Goal: Transaction & Acquisition: Purchase product/service

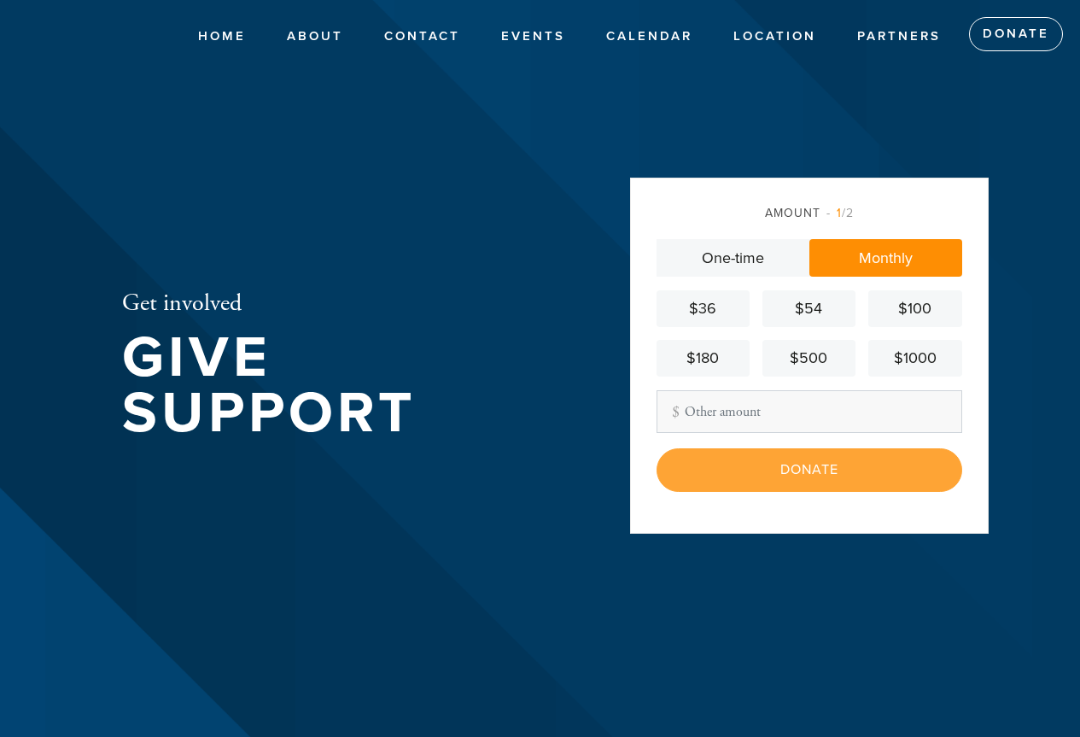
click at [846, 215] on span "1 /2" at bounding box center [839, 213] width 27 height 15
click at [719, 358] on div "$180" at bounding box center [702, 358] width 79 height 23
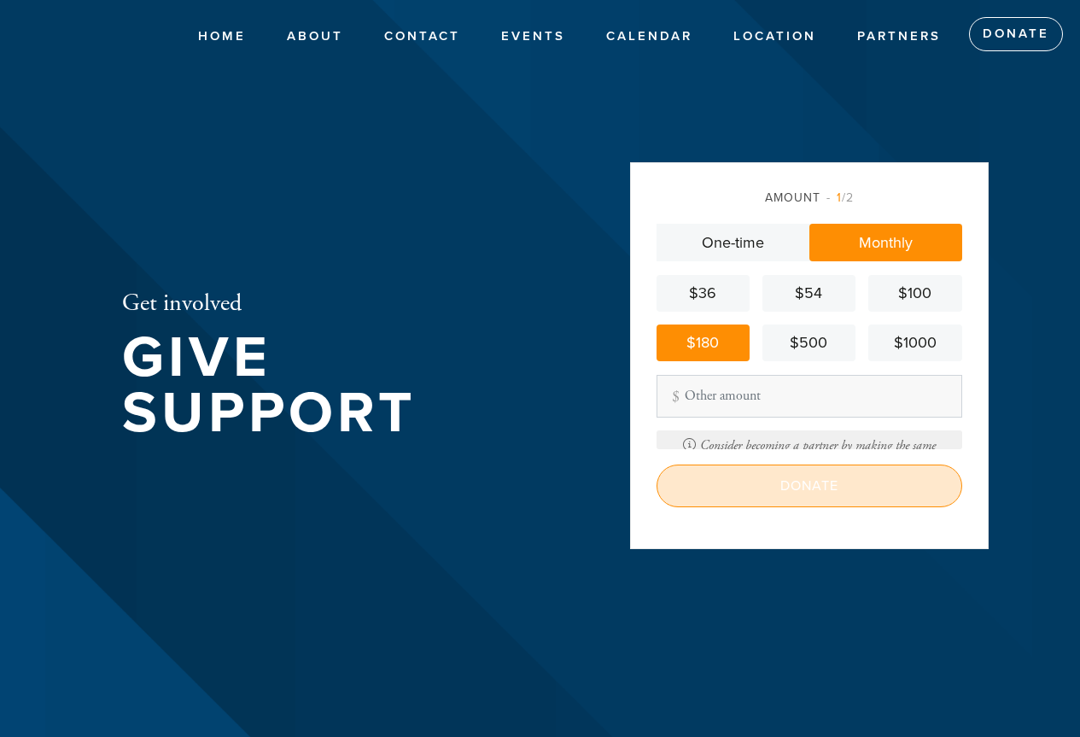
click at [808, 489] on input "Donate" at bounding box center [809, 485] width 306 height 43
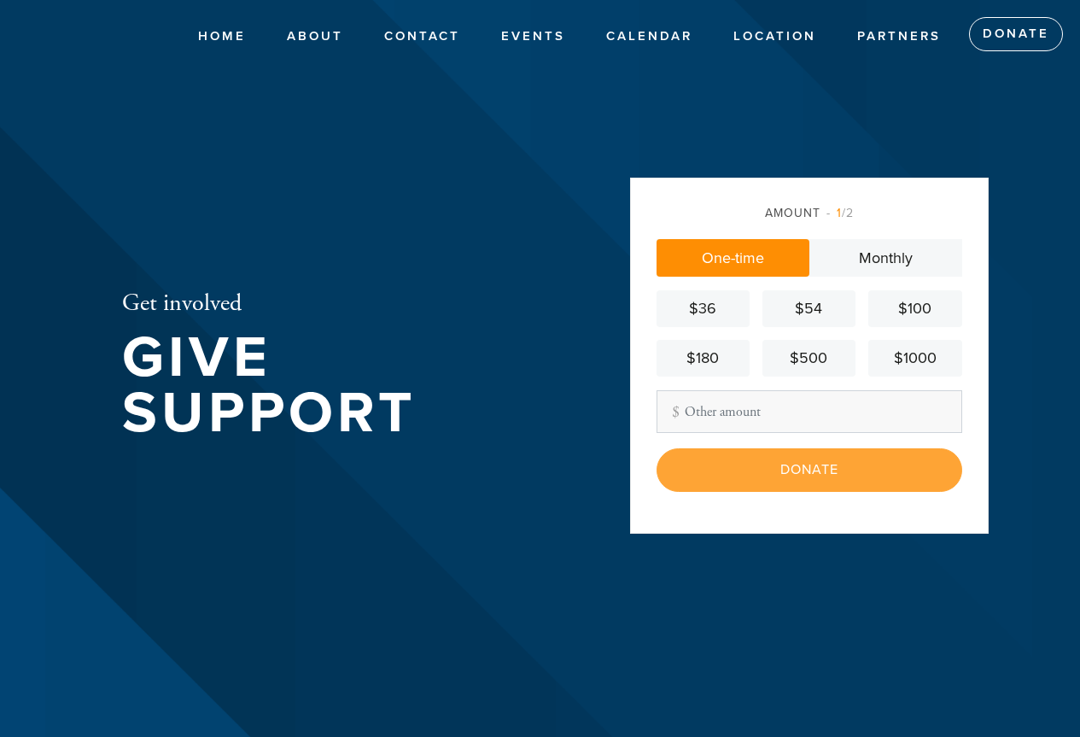
click at [890, 348] on div "$1000" at bounding box center [914, 358] width 79 height 23
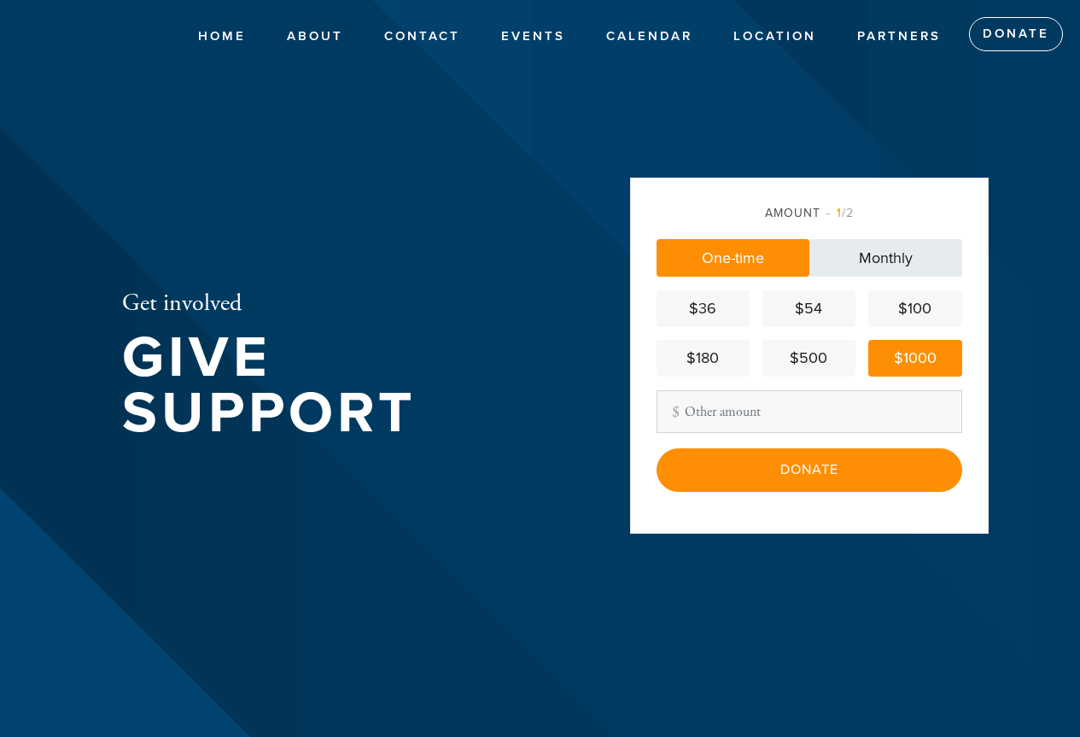
click at [868, 268] on link "Monthly" at bounding box center [885, 258] width 153 height 38
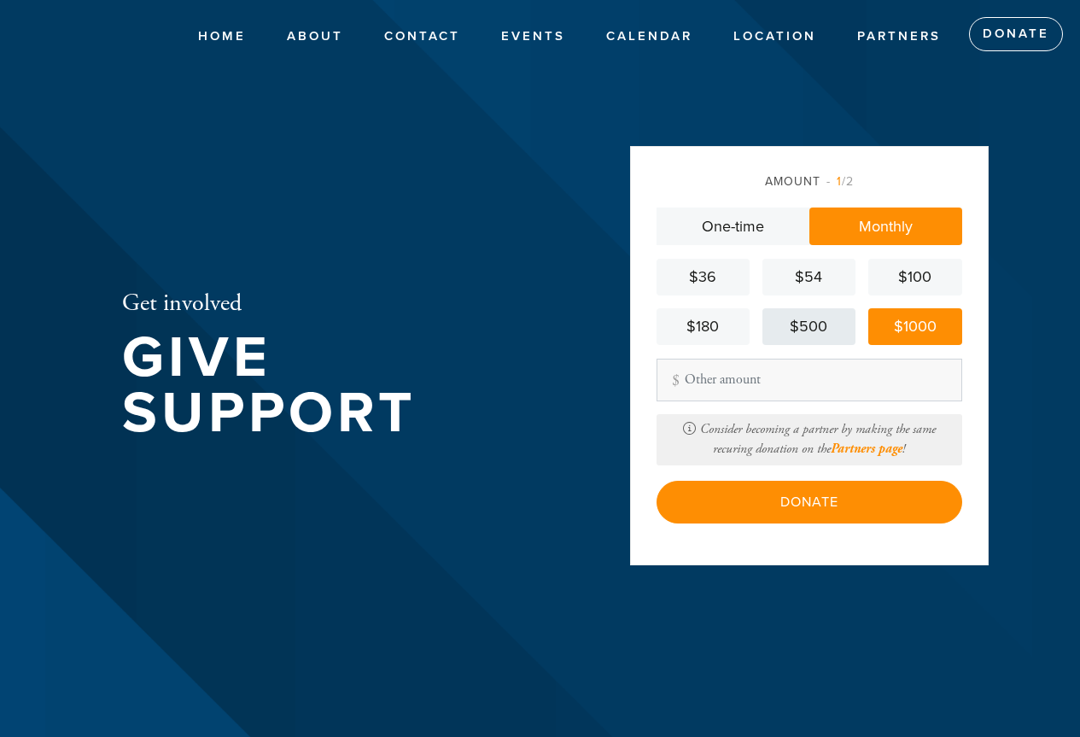
click at [801, 317] on div "$500" at bounding box center [808, 326] width 79 height 23
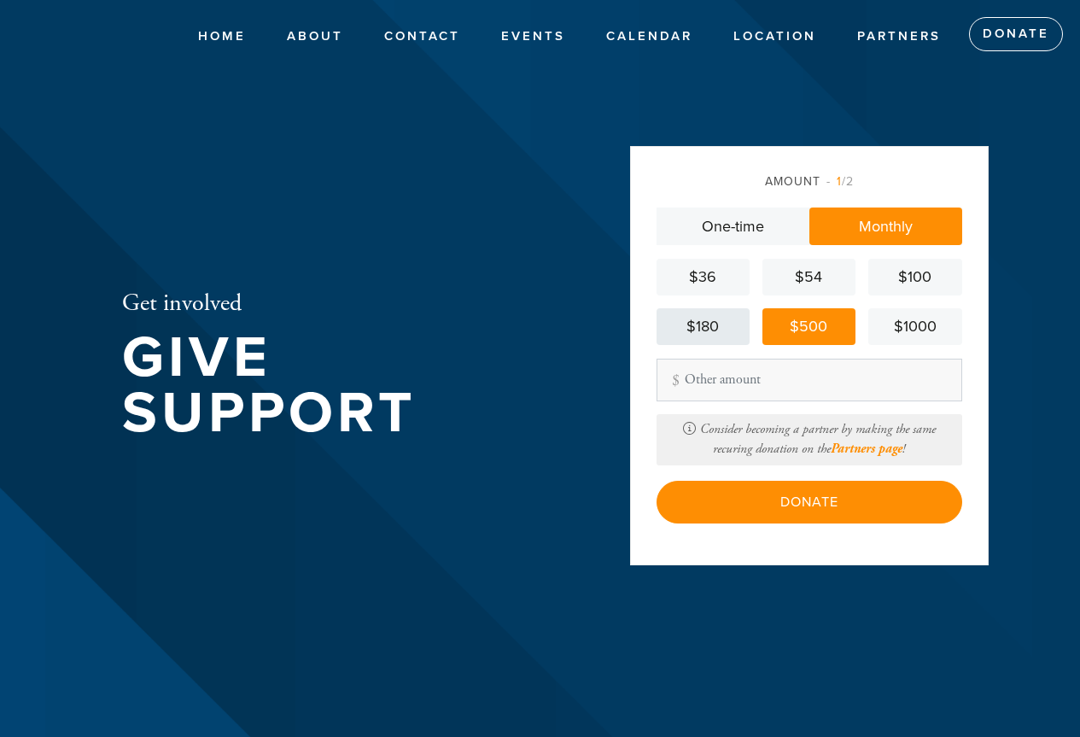
click at [731, 336] on div "$180" at bounding box center [702, 326] width 79 height 23
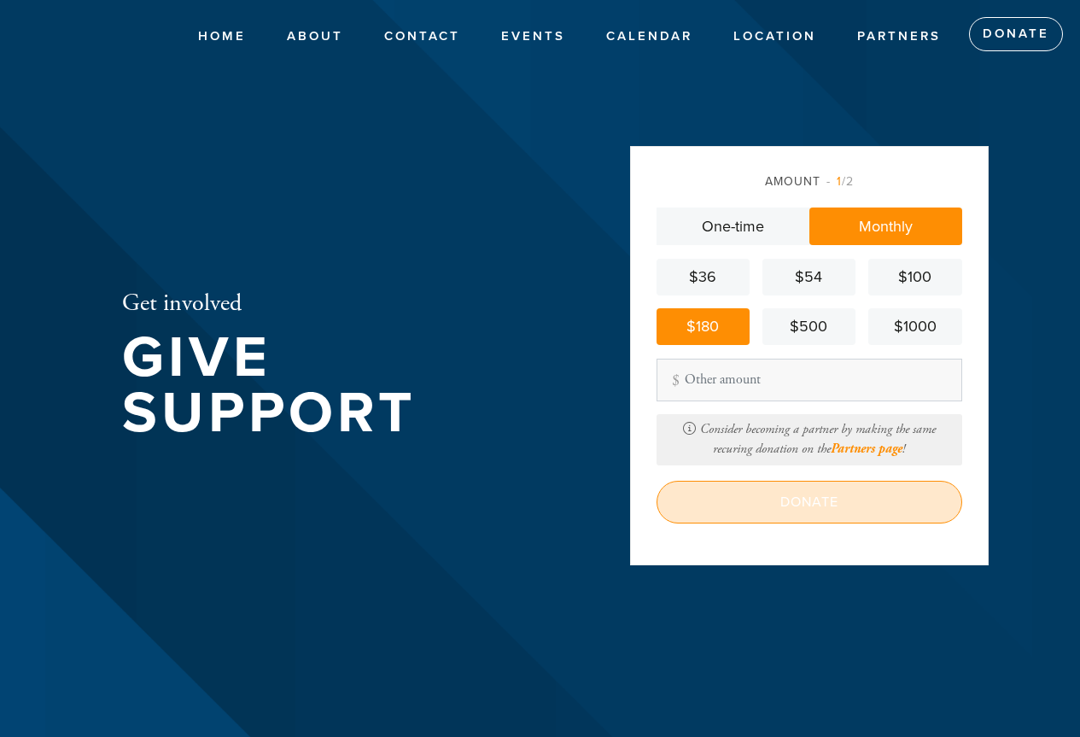
click at [853, 503] on input "Donate" at bounding box center [809, 502] width 306 height 43
